Goal: Navigation & Orientation: Understand site structure

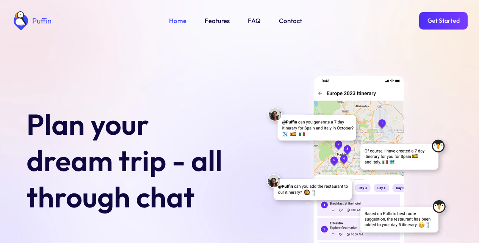
click at [442, 20] on link "Get Started" at bounding box center [443, 20] width 49 height 17
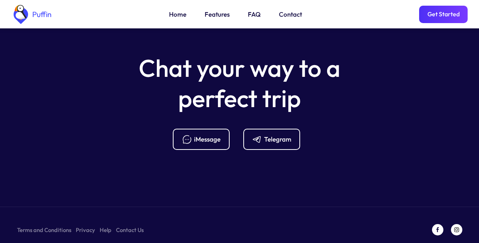
scroll to position [3011, 0]
click at [41, 225] on link "Terms and Conditions" at bounding box center [44, 229] width 54 height 9
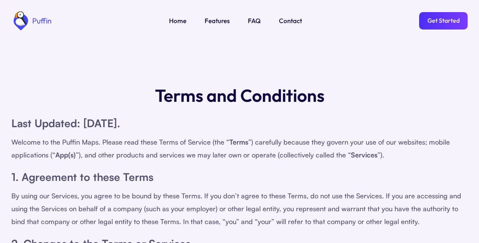
click at [216, 20] on link "Features" at bounding box center [217, 21] width 25 height 10
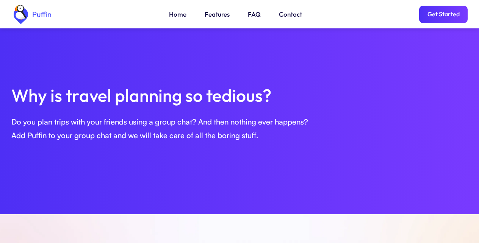
scroll to position [396, 0]
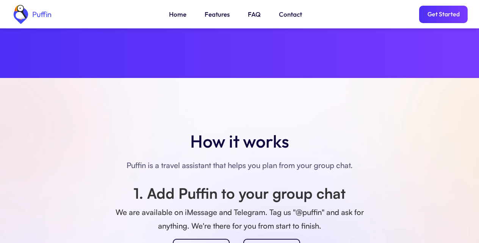
click at [253, 17] on link "FAQ" at bounding box center [254, 14] width 13 height 10
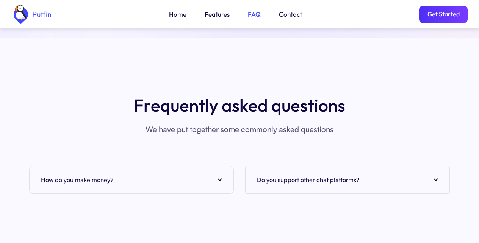
scroll to position [2766, 0]
click at [129, 174] on div "How do you make money?" at bounding box center [131, 179] width 181 height 11
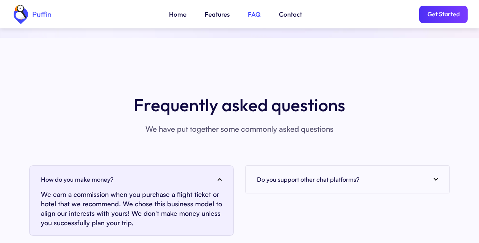
click at [202, 134] on div "Frequently asked questions We have put together some commonly asked questions H…" at bounding box center [239, 164] width 457 height 143
click at [442, 15] on link "Get Started" at bounding box center [443, 14] width 49 height 17
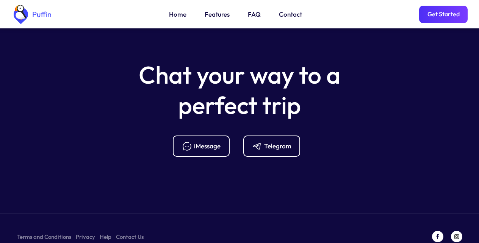
scroll to position [3048, 0]
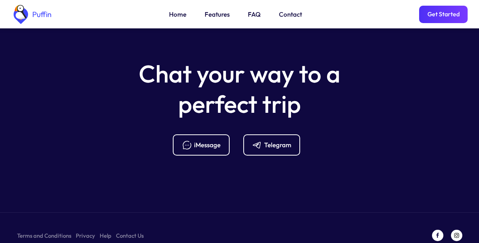
click at [201, 141] on div "iMessage" at bounding box center [207, 145] width 27 height 8
